Goal: Task Accomplishment & Management: Use online tool/utility

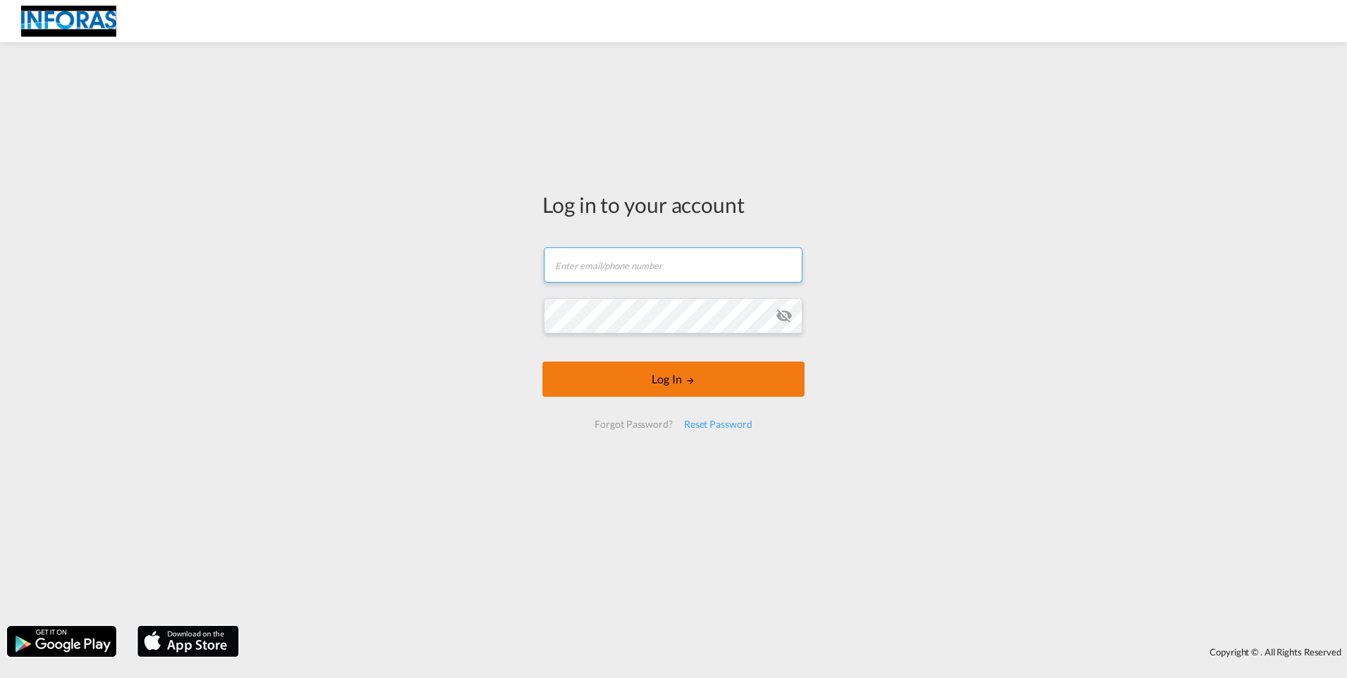
type input "[PERSON_NAME][EMAIL_ADDRESS][PERSON_NAME][DOMAIN_NAME]"
click at [707, 373] on button "Log In" at bounding box center [673, 378] width 262 height 35
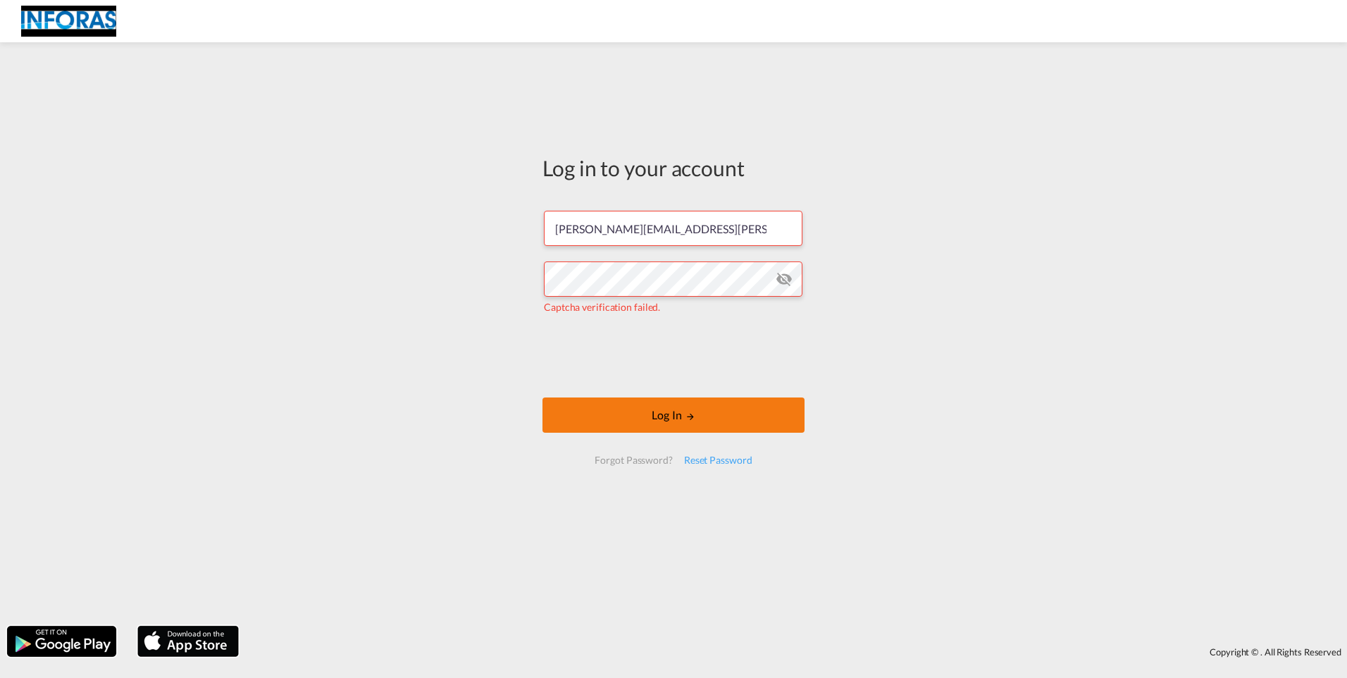
click at [654, 414] on button "Log In" at bounding box center [673, 414] width 262 height 35
